Goal: Task Accomplishment & Management: Complete application form

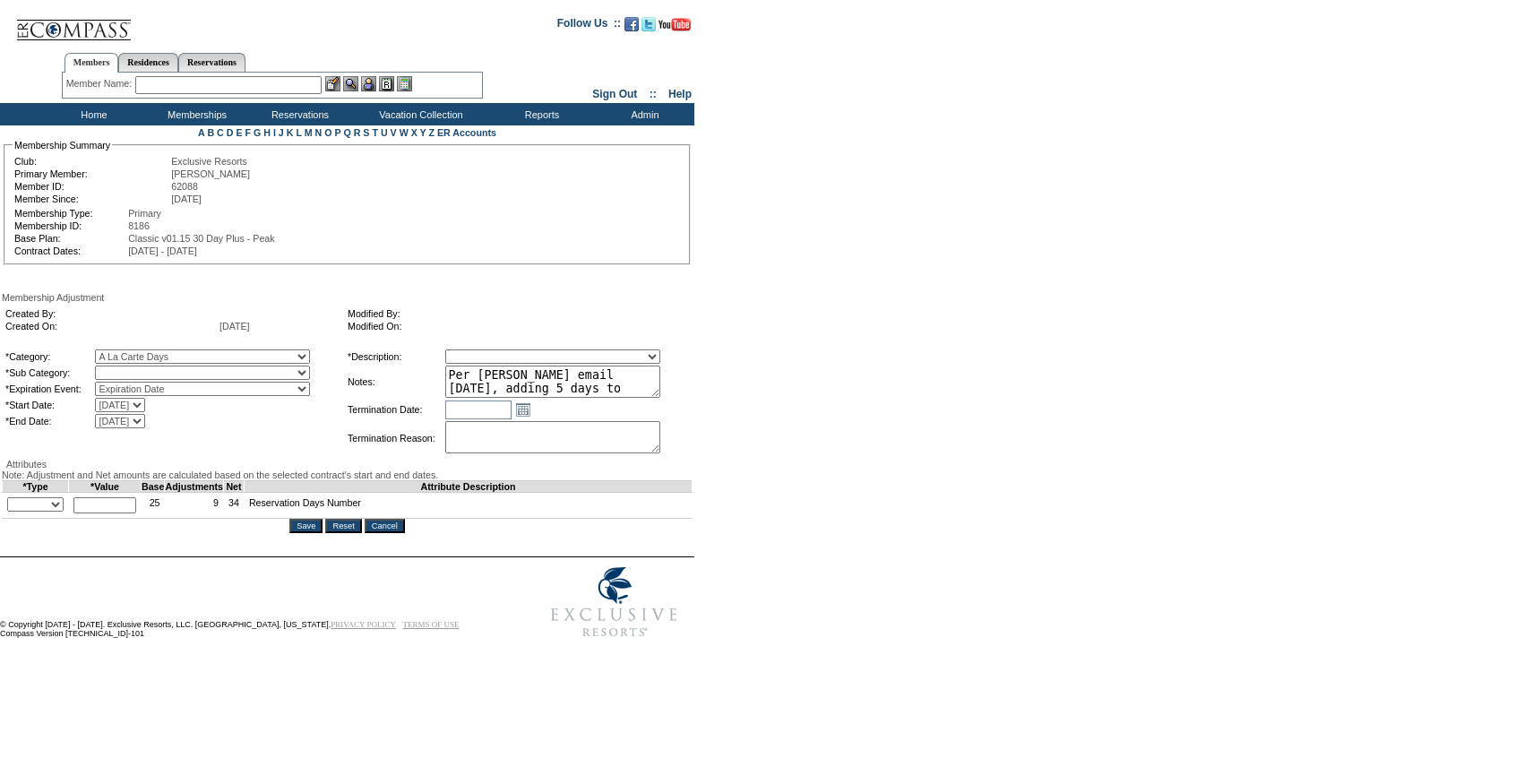
select select "1067"
click at [131, 369] on select "A La Carte Days" at bounding box center [202, 373] width 215 height 15
click at [58, 511] on select "+ - Override" at bounding box center [36, 504] width 57 height 15
select select "1"
click at [12, 511] on select "+ - Override" at bounding box center [36, 504] width 57 height 15
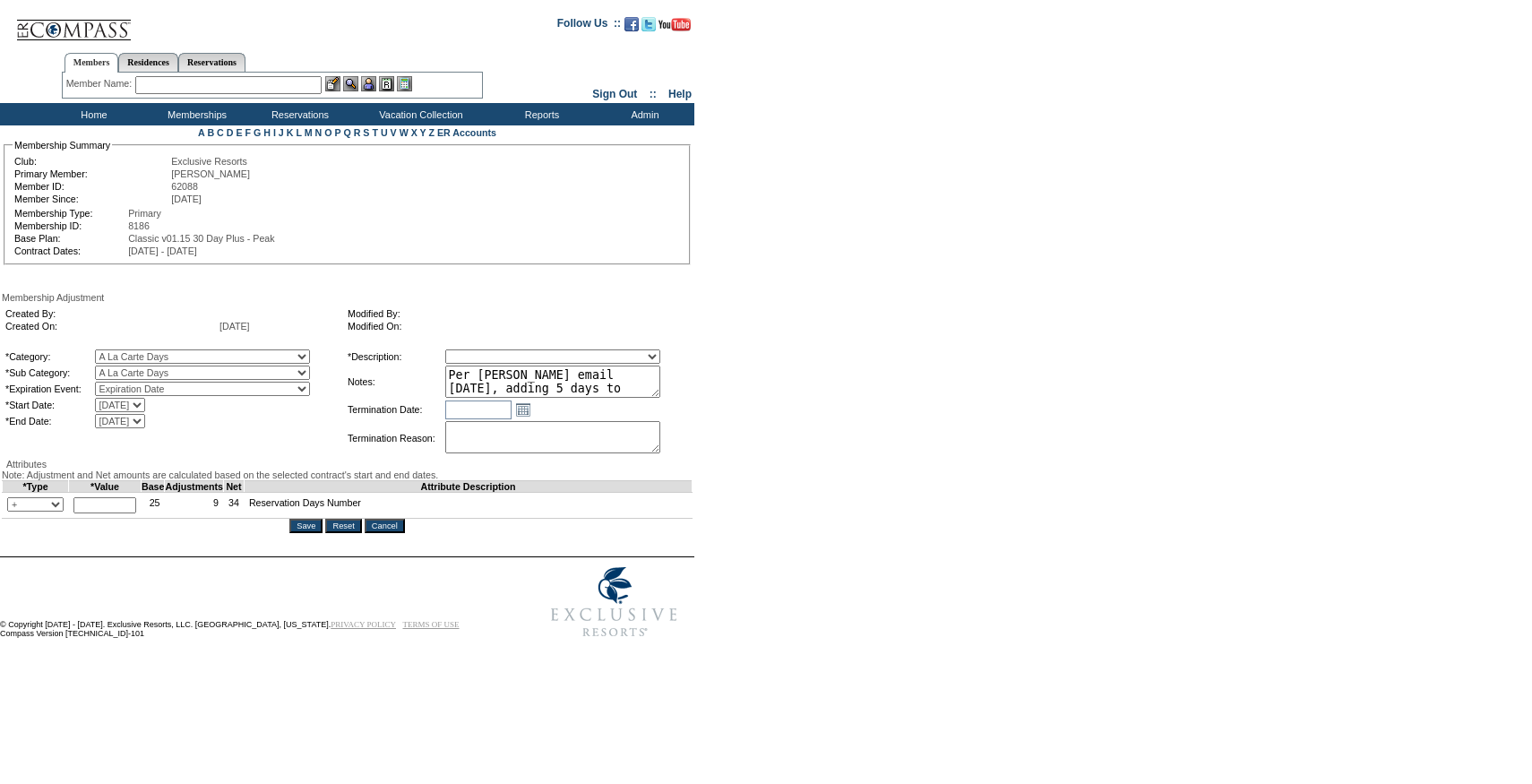
click at [119, 513] on input "text" at bounding box center [105, 505] width 63 height 16
type input "3"
click at [512, 364] on select "Membership/Transfer Fee Adjustment Membership Fee Adjustment Add-On Fee Adjustm…" at bounding box center [553, 356] width 215 height 15
select select "275"
click at [479, 352] on select "Membership/Transfer Fee Adjustment Membership Fee Adjustment Add-On Fee Adjustm…" at bounding box center [553, 356] width 215 height 15
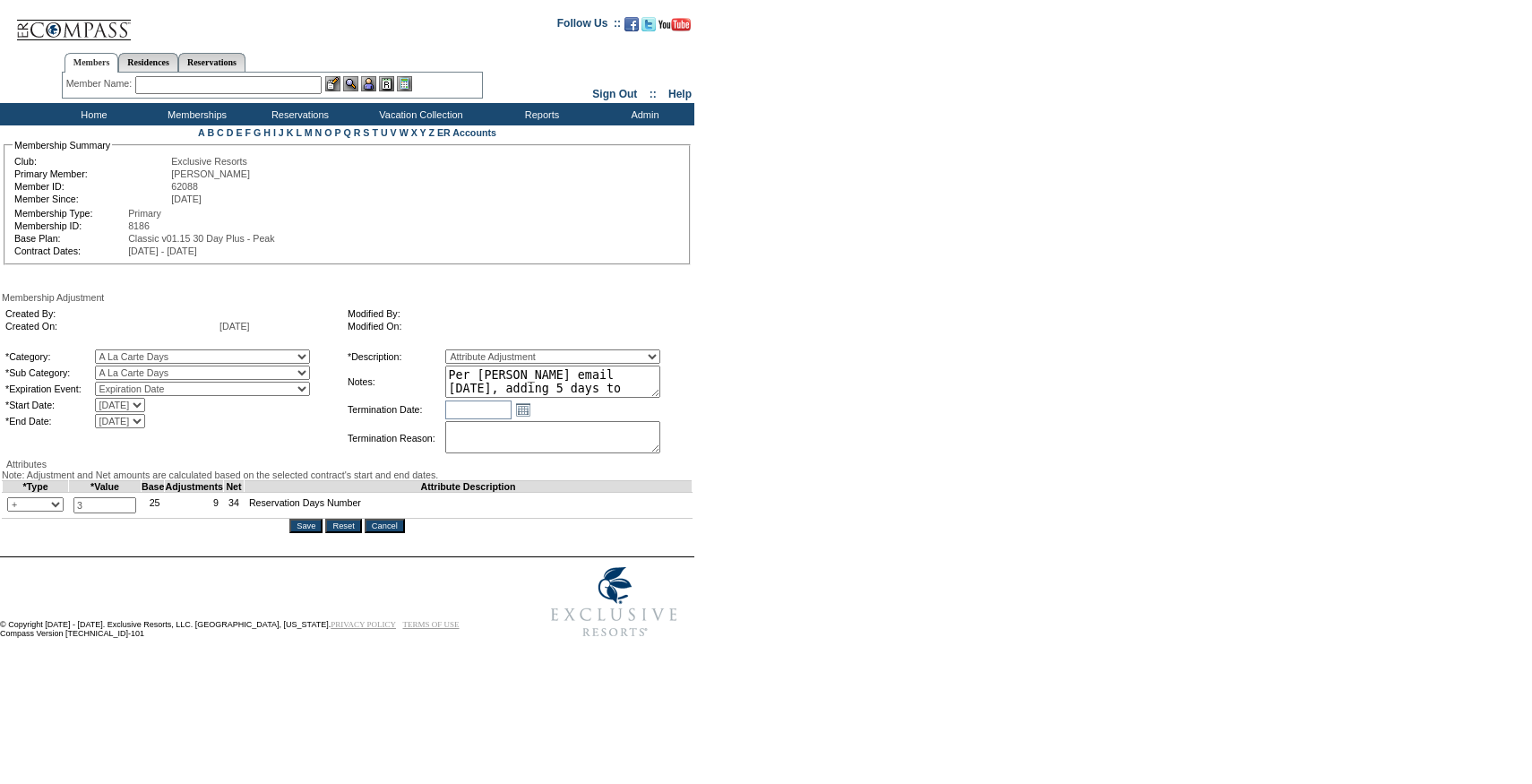
click at [623, 395] on textarea "Per [PERSON_NAME] email [DATE], adding 5 days to 25/26." at bounding box center [553, 381] width 215 height 32
click at [310, 533] on input "Save" at bounding box center [305, 526] width 33 height 15
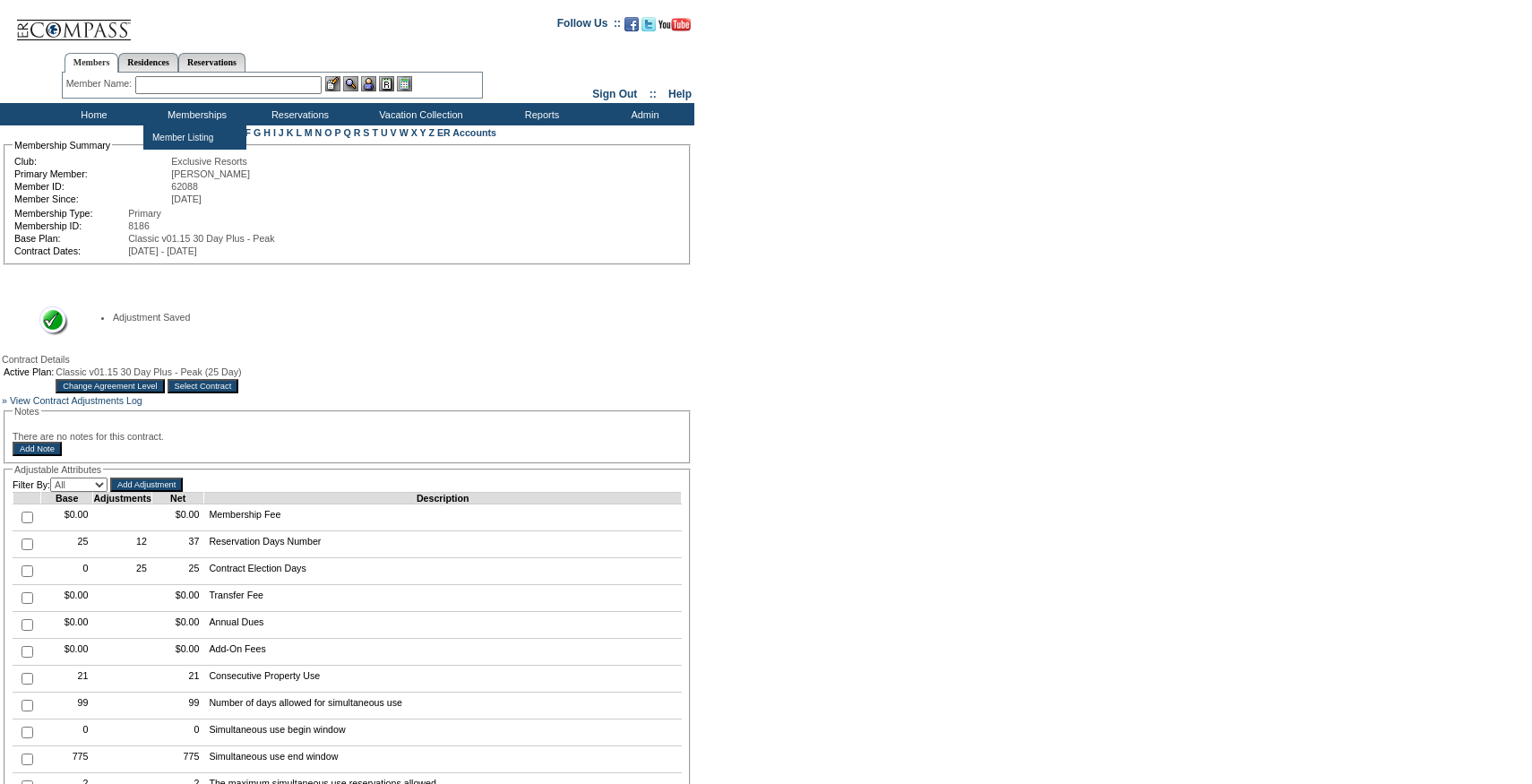
click at [213, 97] on div "Member Name: Destination or Residence: ReservationId:" at bounding box center [273, 86] width 421 height 26
click at [187, 87] on input "text" at bounding box center [228, 86] width 186 height 18
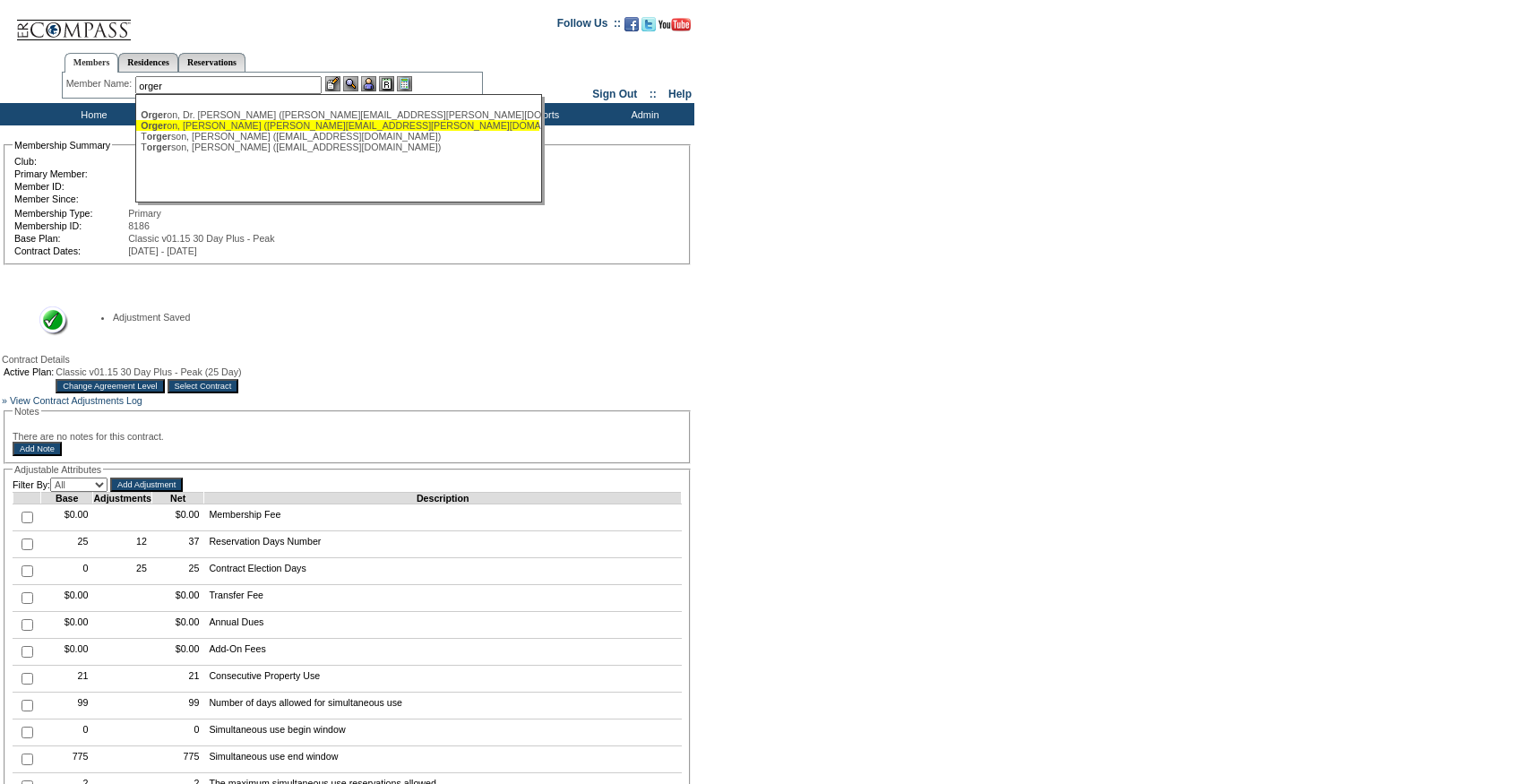
click at [195, 120] on div "Orger on, Lee (lee.orgeron@montco.com)" at bounding box center [337, 126] width 394 height 11
type input "Orgeron, Lee (lee.orgeron@montco.com)"
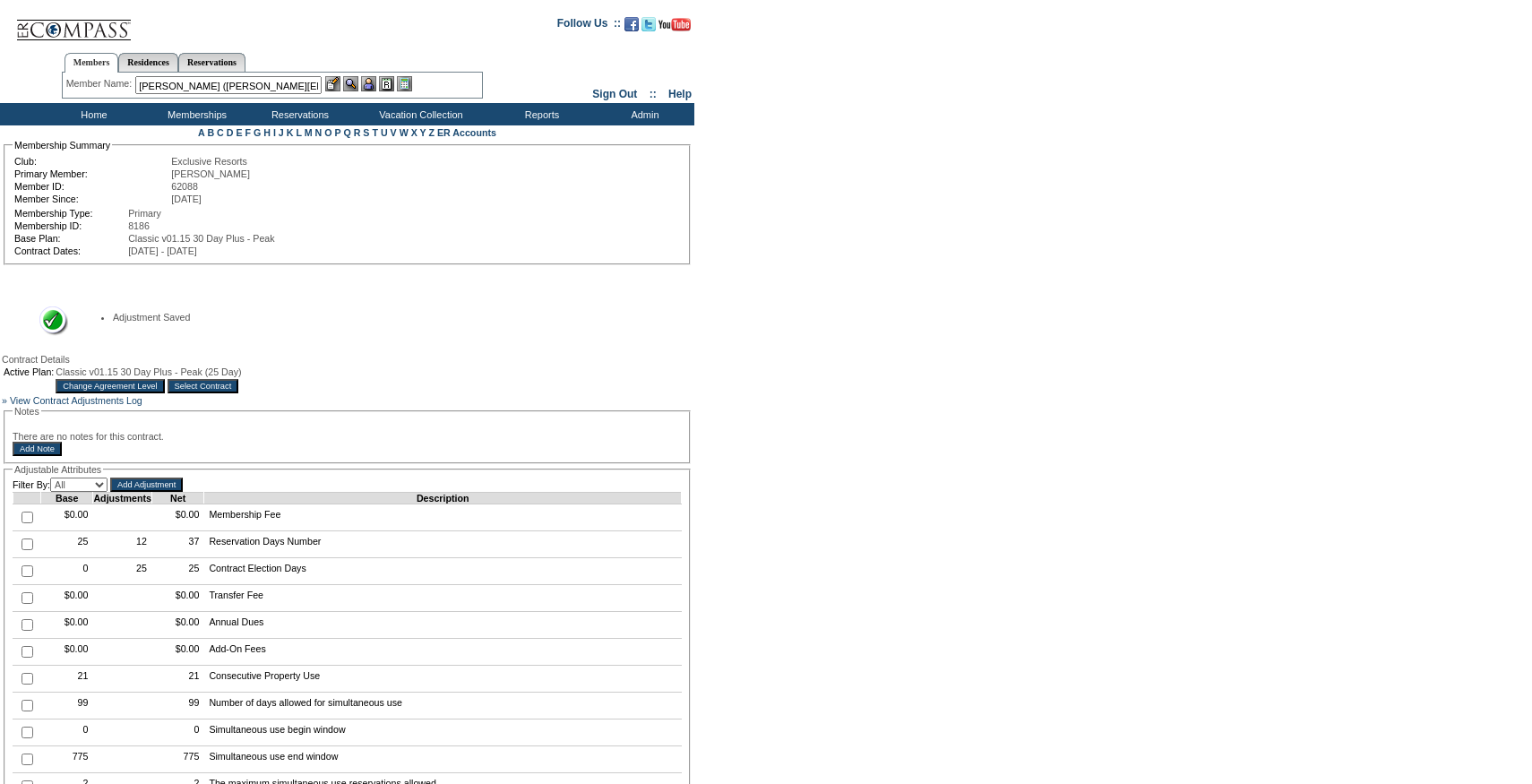
click at [372, 79] on img at bounding box center [368, 84] width 16 height 15
click at [338, 82] on img at bounding box center [333, 84] width 16 height 15
